Goal: Information Seeking & Learning: Learn about a topic

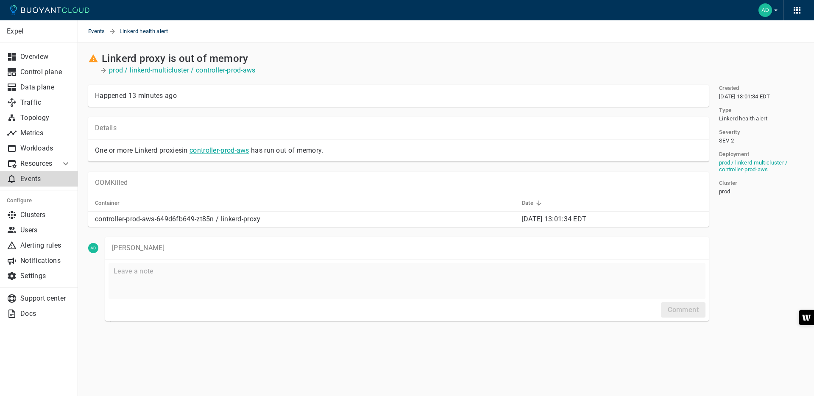
click at [229, 153] on link "controller-prod-aws" at bounding box center [220, 150] width 60 height 8
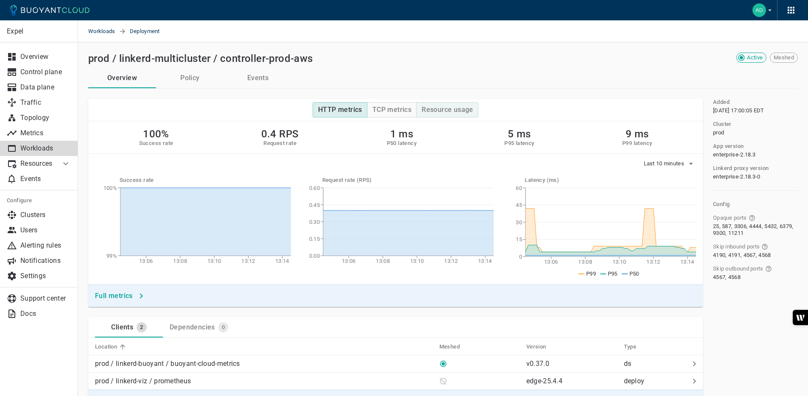
click at [447, 110] on h4 "Resource usage" at bounding box center [448, 110] width 52 height 8
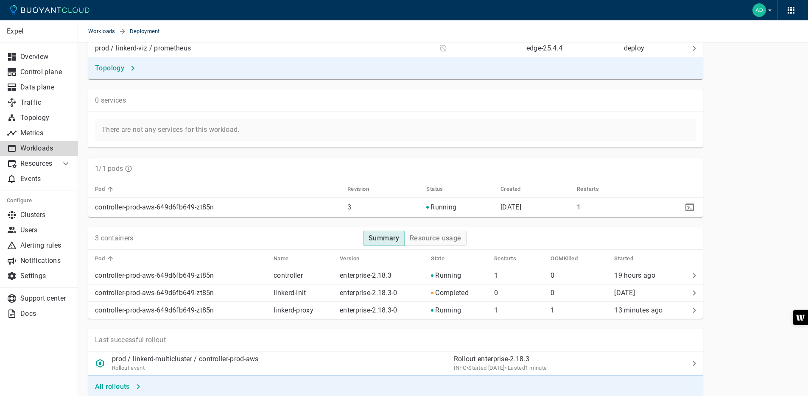
scroll to position [444, 0]
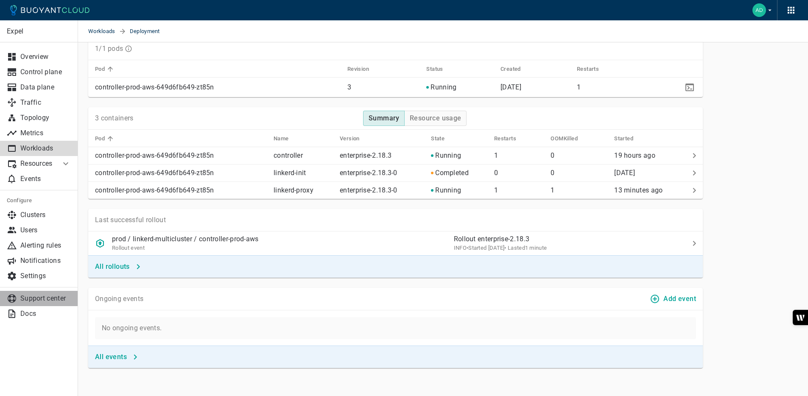
click at [67, 296] on p "Support center" at bounding box center [45, 298] width 50 height 8
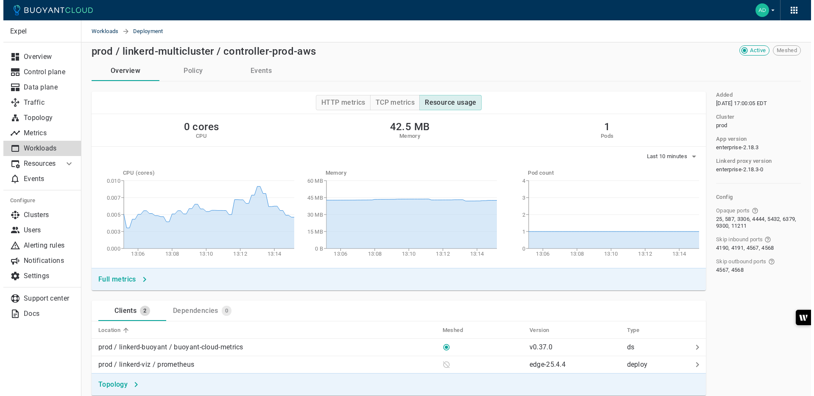
scroll to position [0, 0]
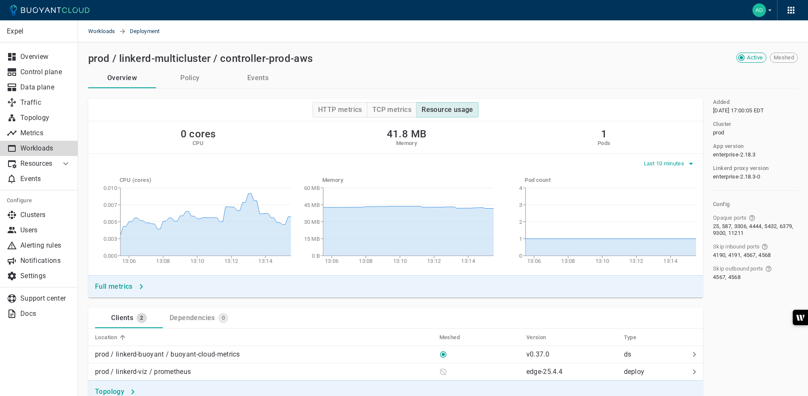
click at [671, 164] on span "Last 10 minutes" at bounding box center [665, 163] width 42 height 7
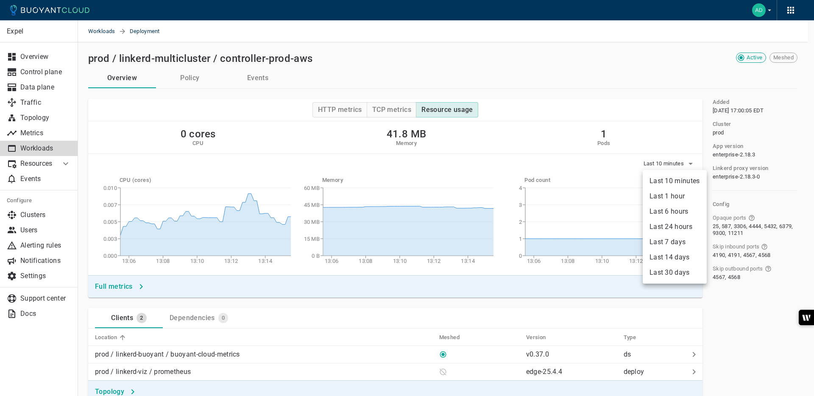
click at [677, 199] on li "Last 1 hour" at bounding box center [675, 196] width 64 height 15
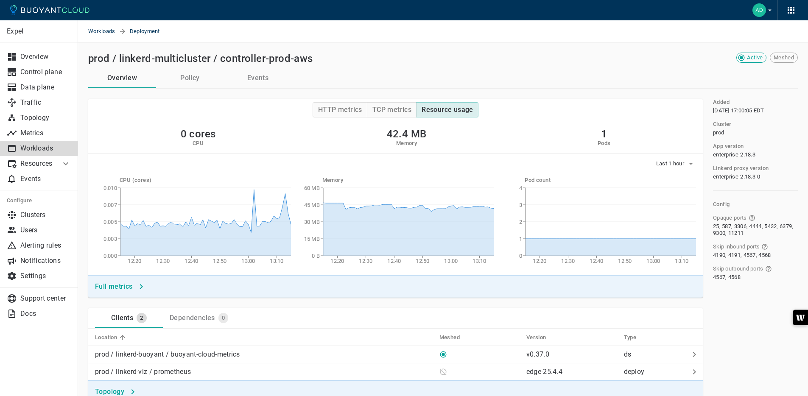
click at [195, 86] on button "Policy" at bounding box center [190, 78] width 68 height 20
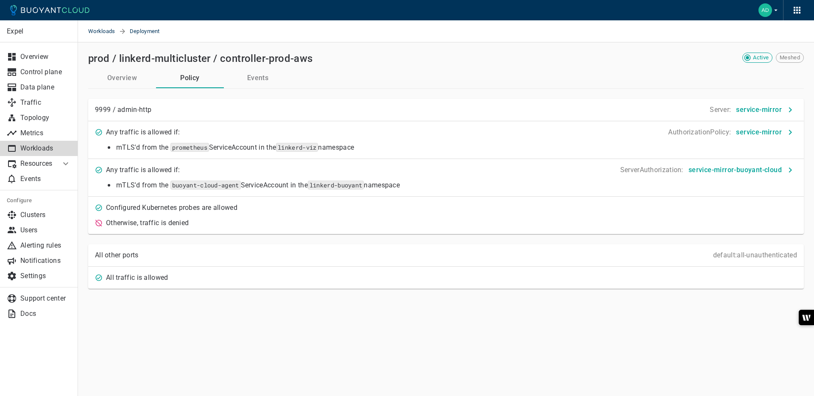
click at [257, 82] on button "Events" at bounding box center [258, 78] width 68 height 20
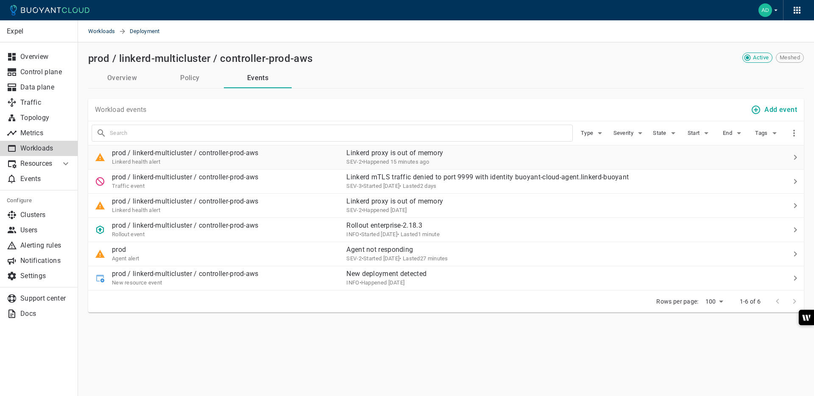
click at [453, 156] on p "Linkerd proxy is out of memory" at bounding box center [556, 153] width 420 height 8
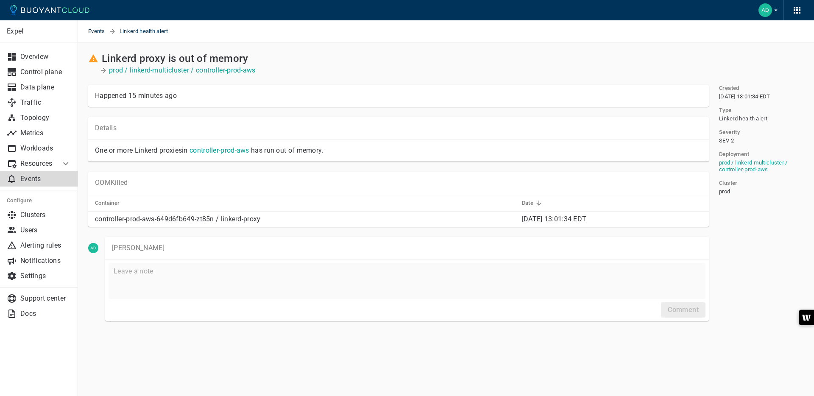
click at [186, 217] on p "controller-prod-aws-649d6fb649-zt85n / linkerd-proxy" at bounding box center [305, 219] width 420 height 8
click at [180, 219] on p "controller-prod-aws-649d6fb649-zt85n / linkerd-proxy" at bounding box center [305, 219] width 420 height 8
click at [210, 221] on p "controller-prod-aws-649d6fb649-zt85n / linkerd-proxy" at bounding box center [305, 219] width 420 height 8
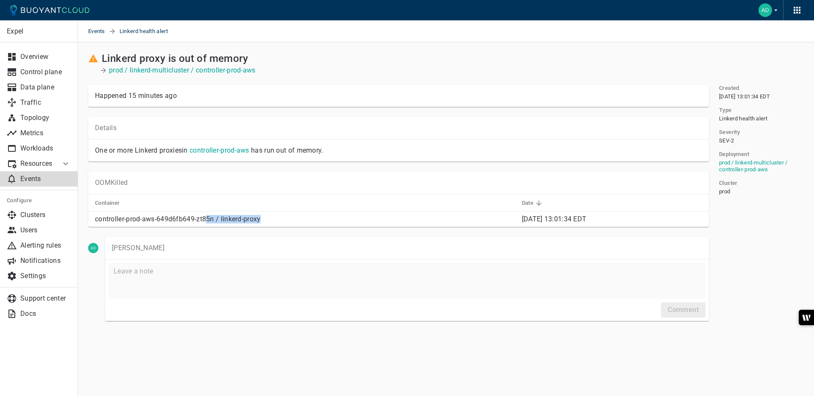
click at [215, 221] on p "controller-prod-aws-649d6fb649-zt85n / linkerd-proxy" at bounding box center [305, 219] width 420 height 8
drag, startPoint x: 215, startPoint y: 221, endPoint x: 133, endPoint y: 219, distance: 82.3
click at [133, 219] on p "controller-prod-aws-649d6fb649-zt85n / linkerd-proxy" at bounding box center [305, 219] width 420 height 8
click at [135, 218] on p "controller-prod-aws-649d6fb649-zt85n / linkerd-proxy" at bounding box center [305, 219] width 420 height 8
drag, startPoint x: 95, startPoint y: 219, endPoint x: 216, endPoint y: 221, distance: 120.5
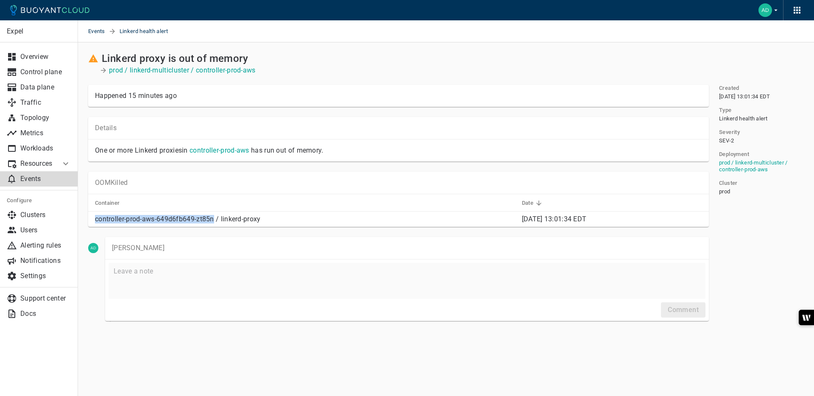
click at [216, 221] on p "controller-prod-aws-649d6fb649-zt85n / linkerd-proxy" at bounding box center [305, 219] width 420 height 8
copy p "controller-prod-aws-649d6fb649-zt85n"
